Goal: Information Seeking & Learning: Learn about a topic

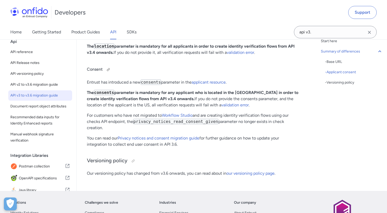
scroll to position [190, 0]
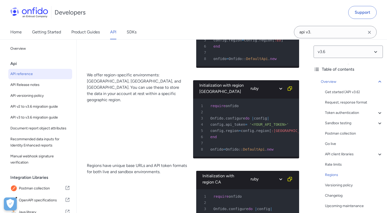
scroll to position [4295, 0]
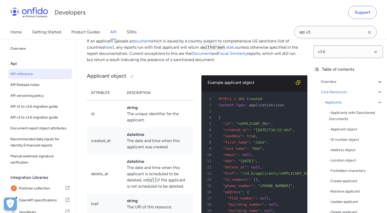
scroll to position [5770, 0]
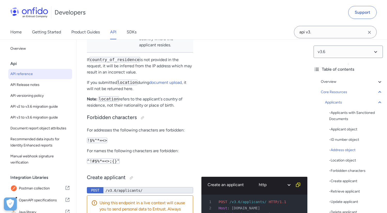
scroll to position [7118, 0]
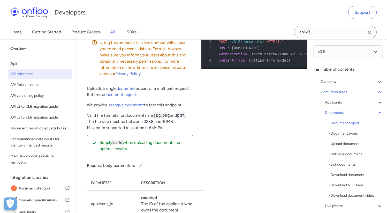
scroll to position [9757, 0]
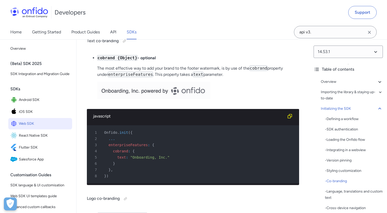
scroll to position [2217, 0]
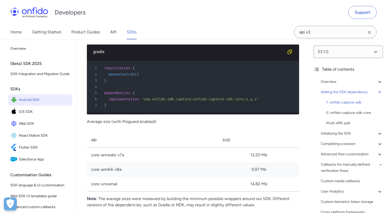
scroll to position [807, 0]
